Goal: Go to known website: Go to known website

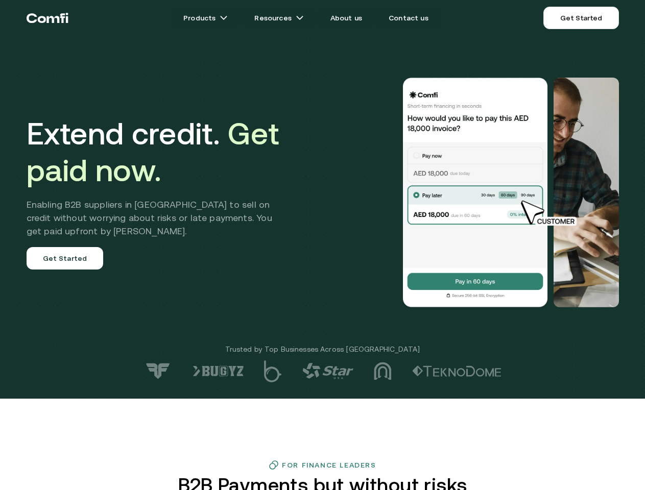
click at [322, 245] on div at bounding box center [459, 193] width 319 height 230
